Goal: Task Accomplishment & Management: Manage account settings

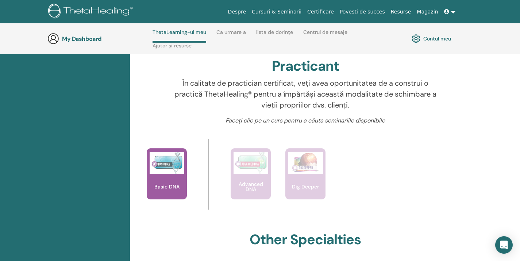
scroll to position [236, 0]
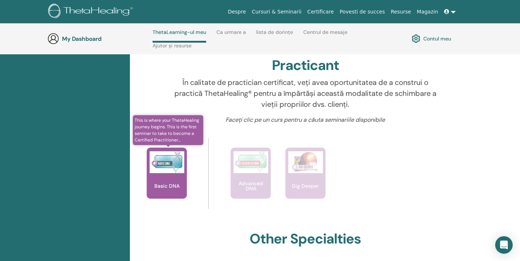
click at [169, 177] on div "Basic DNA" at bounding box center [167, 173] width 40 height 51
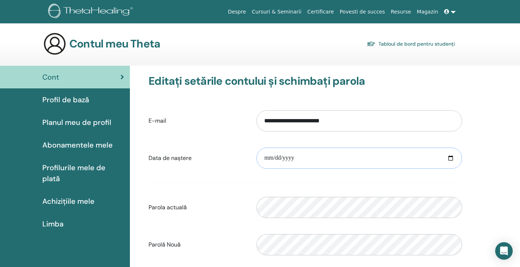
click at [269, 157] on input "date" at bounding box center [360, 158] width 206 height 21
click at [456, 156] on input "date" at bounding box center [360, 158] width 206 height 21
click at [451, 160] on input "date" at bounding box center [360, 158] width 206 height 21
type input "**********"
click at [281, 159] on input "**********" at bounding box center [360, 158] width 206 height 21
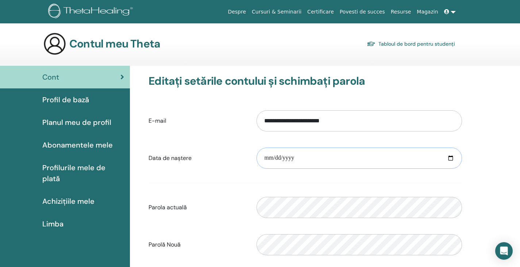
click at [279, 158] on input "**********" at bounding box center [360, 158] width 206 height 21
type input "**********"
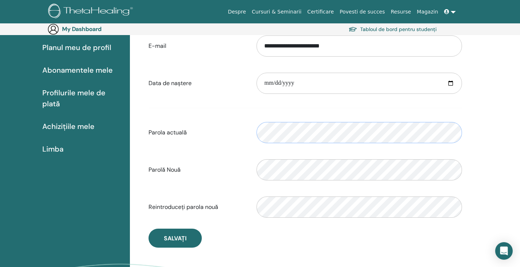
scroll to position [86, 0]
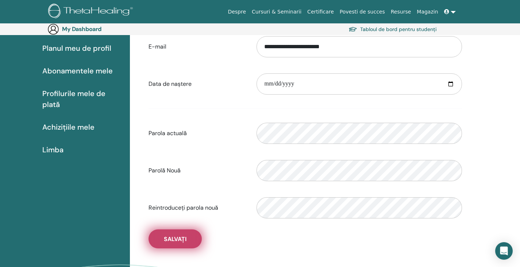
click at [188, 243] on button "Salvați" at bounding box center [175, 238] width 53 height 19
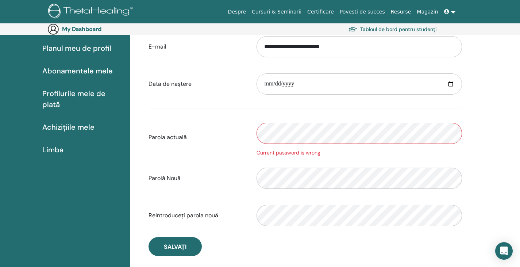
click at [244, 128] on div "Parola actuală Current password is wrong" at bounding box center [305, 137] width 325 height 39
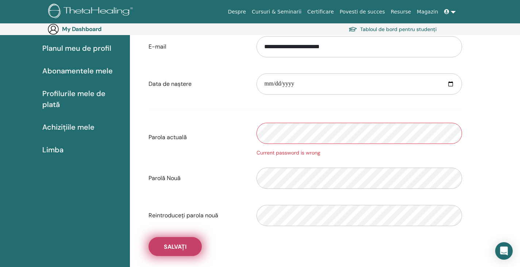
click at [179, 245] on span "Salvați" at bounding box center [175, 247] width 23 height 8
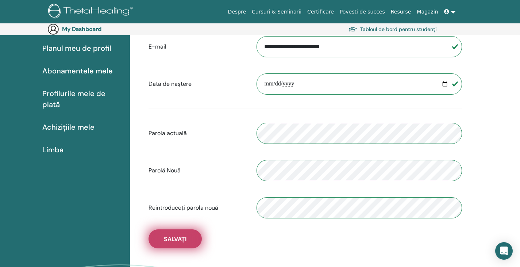
click at [191, 233] on button "Salvați" at bounding box center [175, 238] width 53 height 19
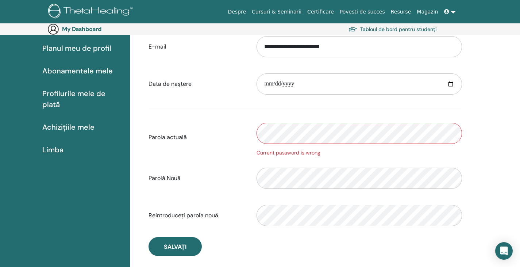
click at [180, 139] on div "Parola actuală Current password is wrong" at bounding box center [305, 137] width 325 height 39
click at [319, 153] on div "Current password is wrong" at bounding box center [360, 153] width 206 height 8
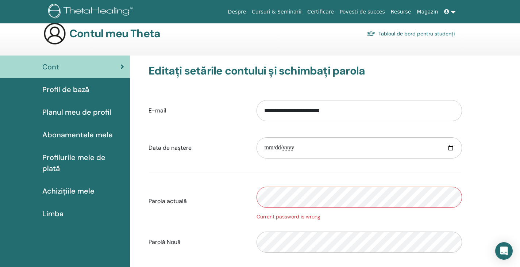
scroll to position [6, 0]
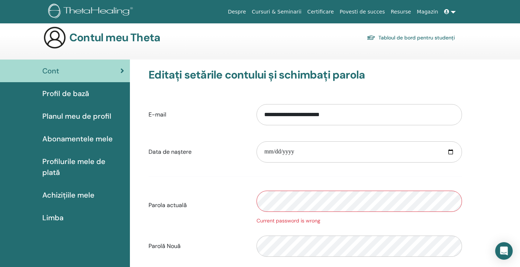
click at [98, 119] on span "Planul meu de profil" at bounding box center [76, 116] width 69 height 11
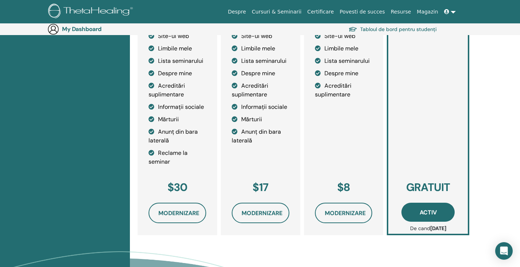
scroll to position [225, 0]
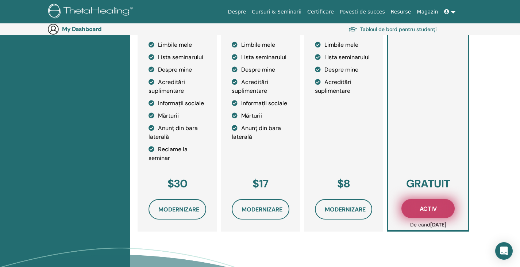
click at [428, 208] on span "Activ" at bounding box center [428, 209] width 17 height 8
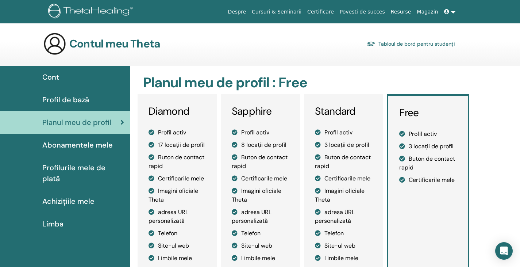
click at [410, 42] on link "Tabloul de bord pentru studenți" at bounding box center [411, 44] width 88 height 10
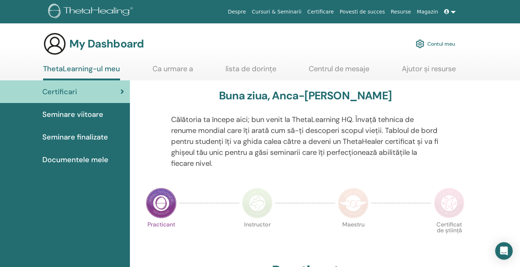
click at [164, 201] on img at bounding box center [161, 203] width 31 height 31
click at [431, 46] on link "Contul meu" at bounding box center [435, 44] width 39 height 16
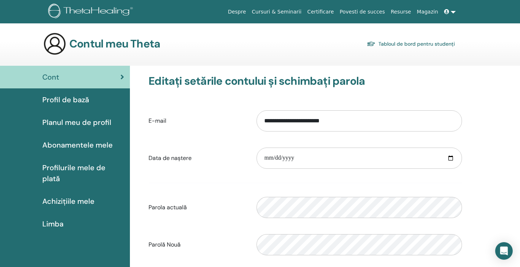
click at [86, 142] on span "Abonamentele mele" at bounding box center [77, 144] width 70 height 11
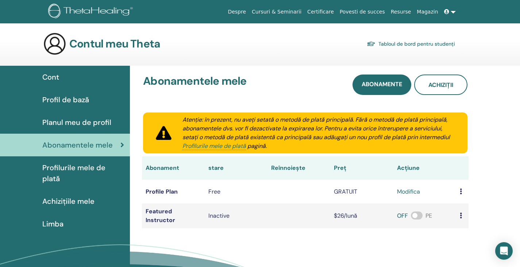
click at [73, 168] on span "Profilurile mele de plată" at bounding box center [83, 173] width 82 height 22
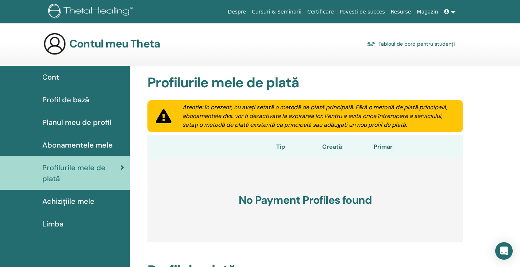
click at [65, 199] on span "Achizițiile mele" at bounding box center [68, 201] width 52 height 11
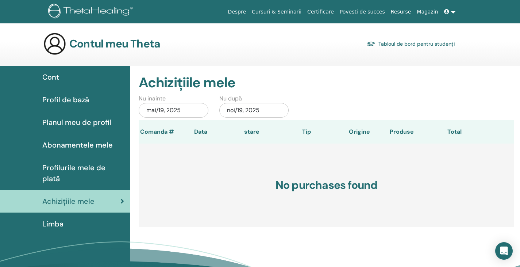
click at [58, 222] on link "Limba" at bounding box center [65, 223] width 130 height 23
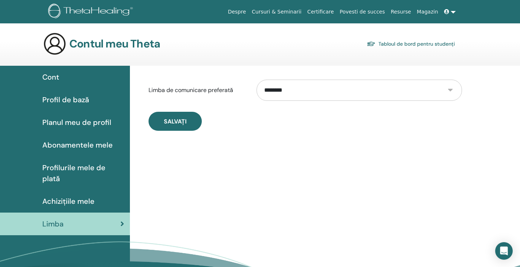
click at [65, 97] on span "Profil de bază" at bounding box center [65, 99] width 47 height 11
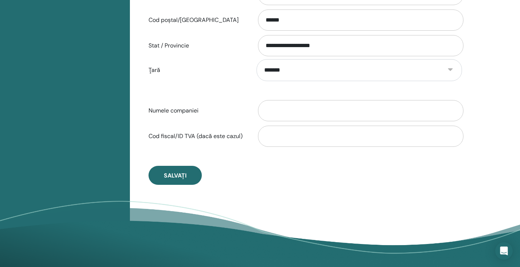
scroll to position [330, 0]
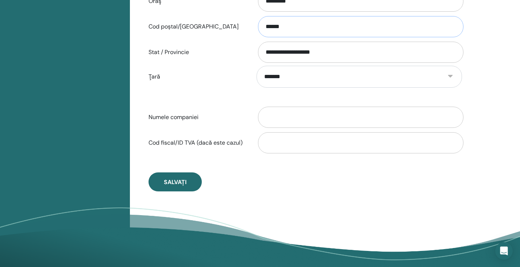
drag, startPoint x: 310, startPoint y: 28, endPoint x: 248, endPoint y: 28, distance: 62.1
click at [248, 28] on div "Cod poștal/[GEOGRAPHIC_DATA] ******" at bounding box center [305, 27] width 325 height 24
paste input "text"
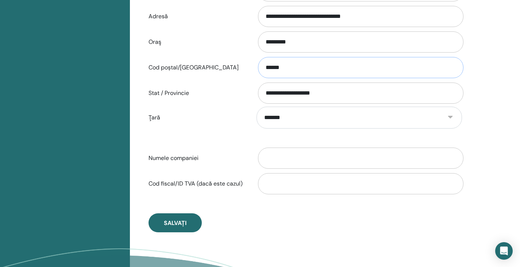
scroll to position [298, 0]
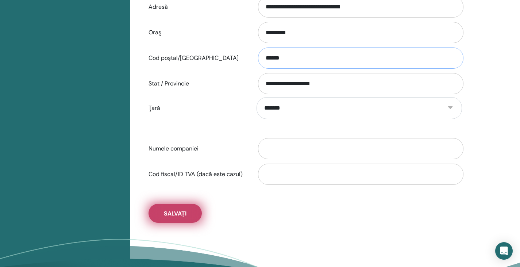
type input "******"
click at [168, 210] on span "Salvați" at bounding box center [175, 214] width 23 height 8
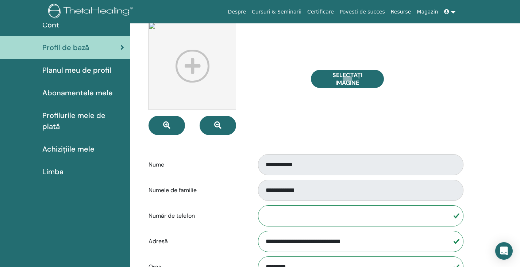
scroll to position [0, 0]
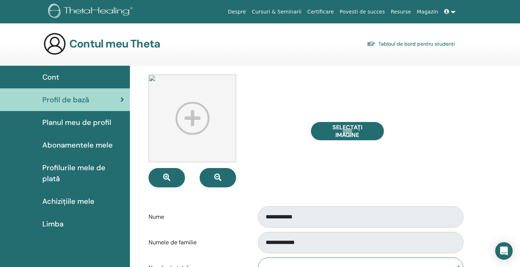
click at [60, 80] on div "Cont" at bounding box center [65, 77] width 118 height 11
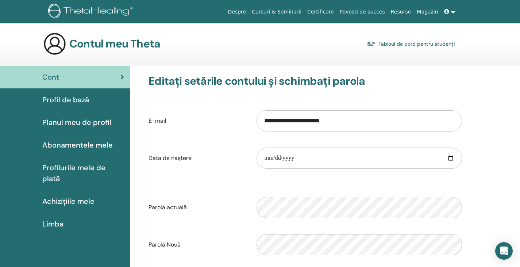
click at [337, 9] on link "Certificare" at bounding box center [321, 12] width 32 height 14
